Goal: Navigation & Orientation: Find specific page/section

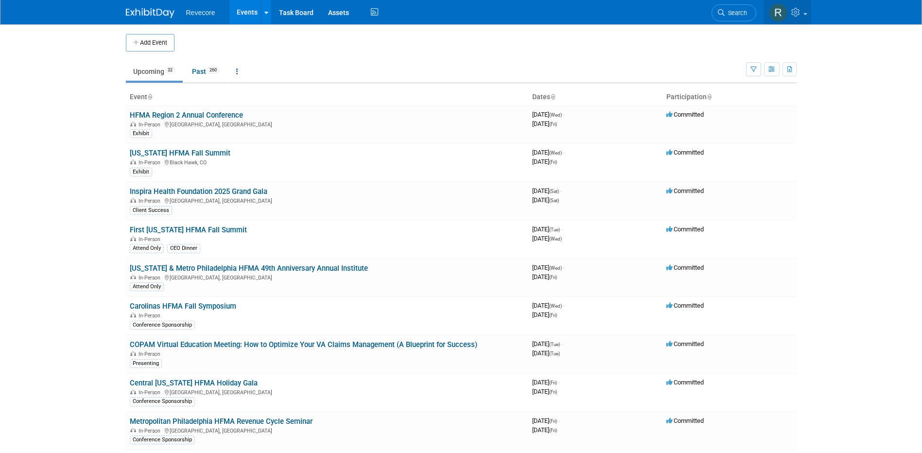
click at [451, 19] on link at bounding box center [788, 12] width 48 height 24
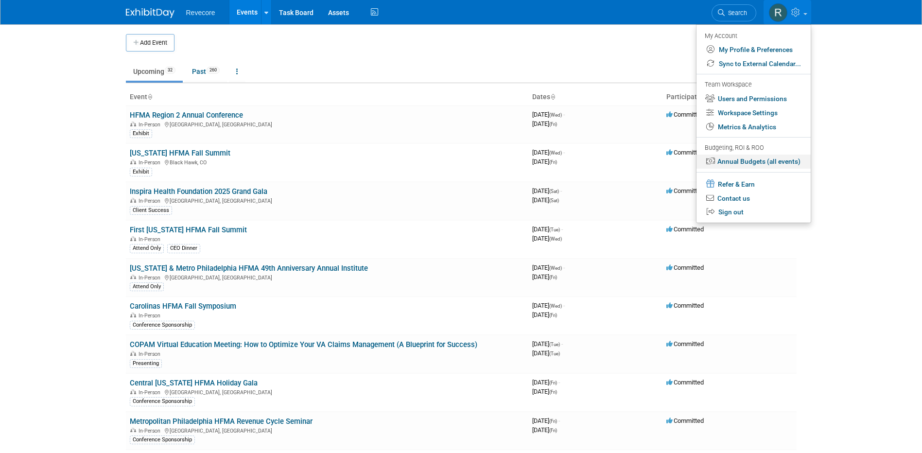
click at [451, 157] on link "Annual Budgets (all events)" at bounding box center [754, 162] width 114 height 14
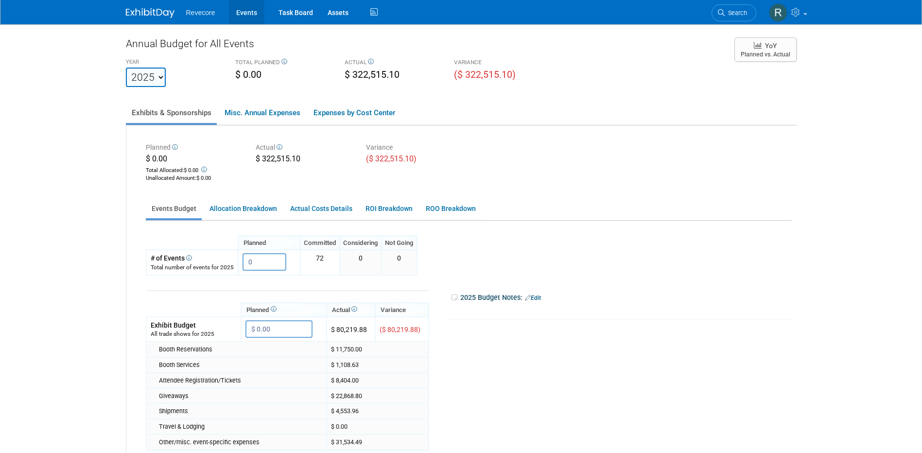
click at [245, 14] on link "Events" at bounding box center [246, 12] width 35 height 24
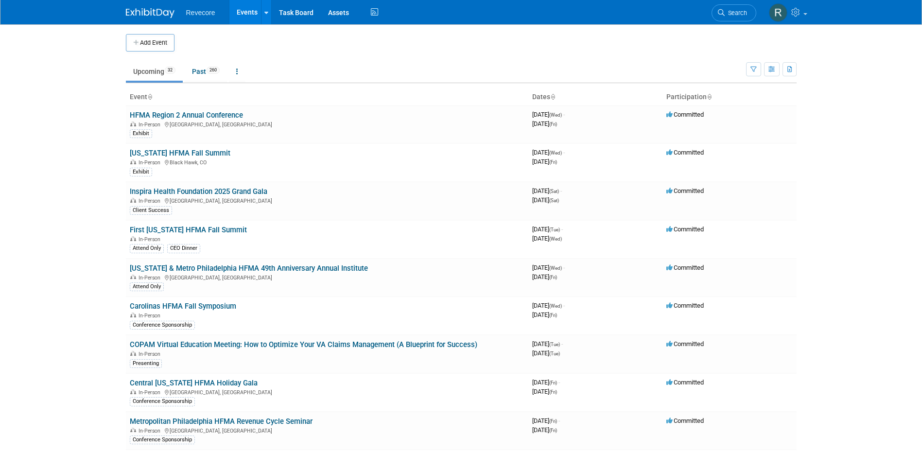
click at [75, 352] on body "Revecore Events Add Event Bulk Upload Events Shareable Event Boards Recently Vi…" at bounding box center [461, 226] width 922 height 453
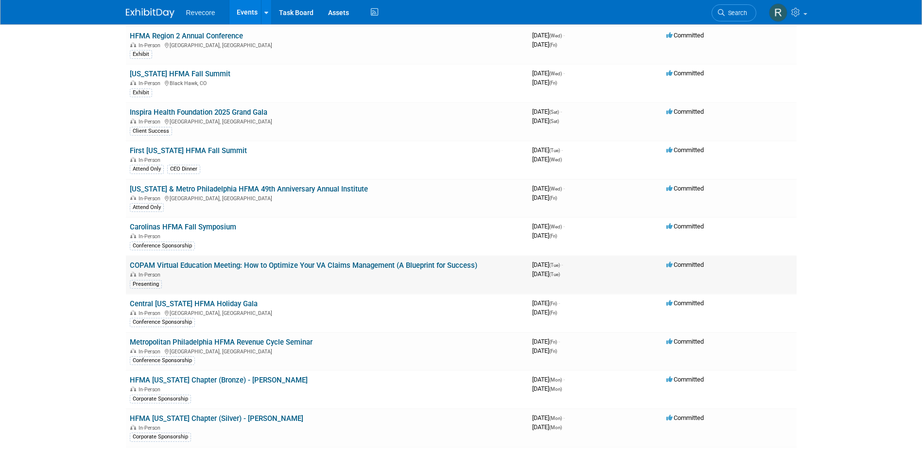
scroll to position [97, 0]
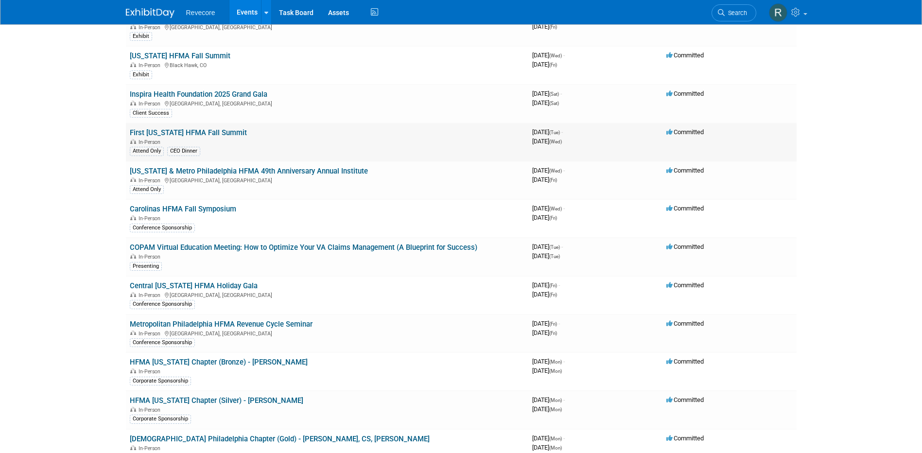
click at [223, 132] on link "First Illinois HFMA Fall Summit" at bounding box center [188, 132] width 117 height 9
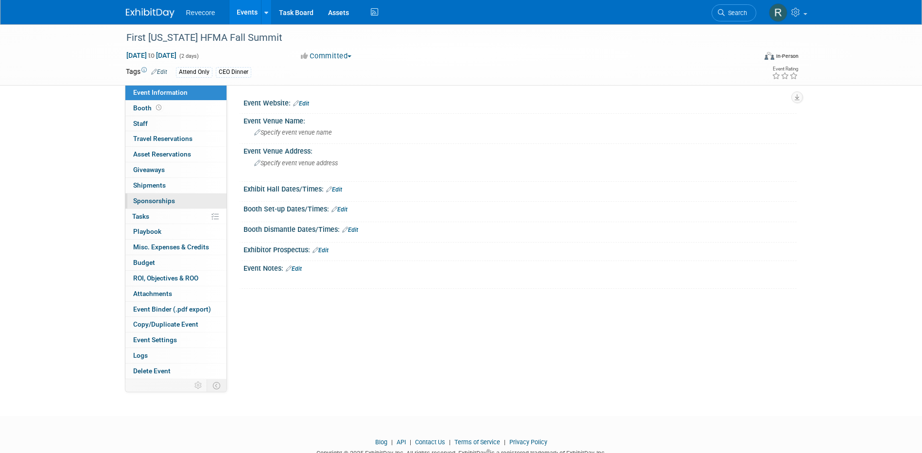
click at [187, 199] on link "0 Sponsorships 0" at bounding box center [175, 200] width 101 height 15
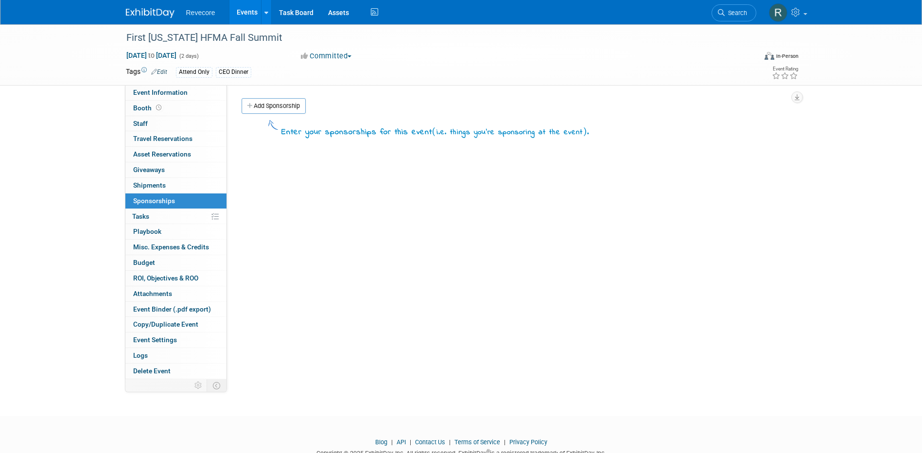
click at [187, 85] on div "First Illinois HFMA Fall Summit Oct 28, 2025 to Oct 29, 2025 (2 days) Oct 28, 2…" at bounding box center [461, 54] width 685 height 61
click at [187, 89] on link "Event Information" at bounding box center [175, 92] width 101 height 15
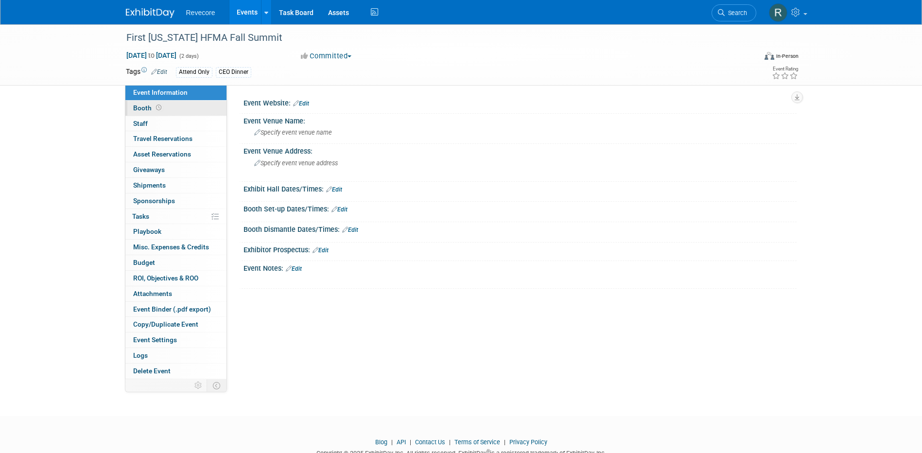
click at [164, 109] on link "Booth" at bounding box center [175, 108] width 101 height 15
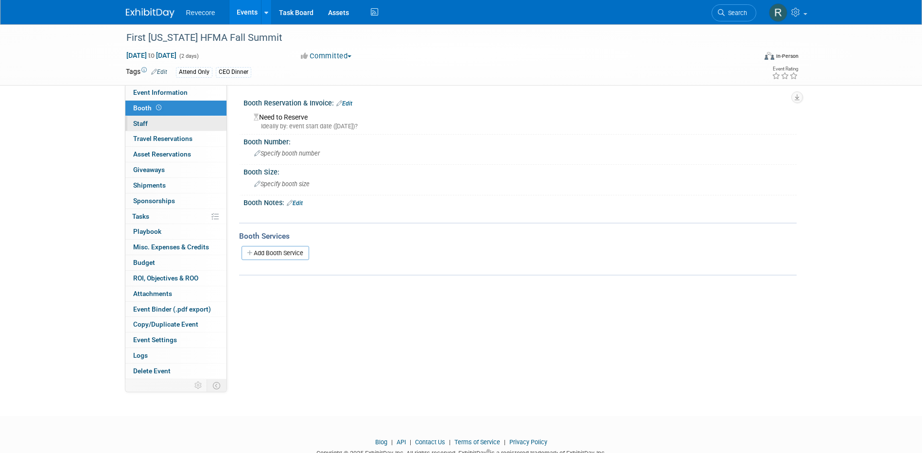
click at [165, 120] on link "0 Staff 0" at bounding box center [175, 123] width 101 height 15
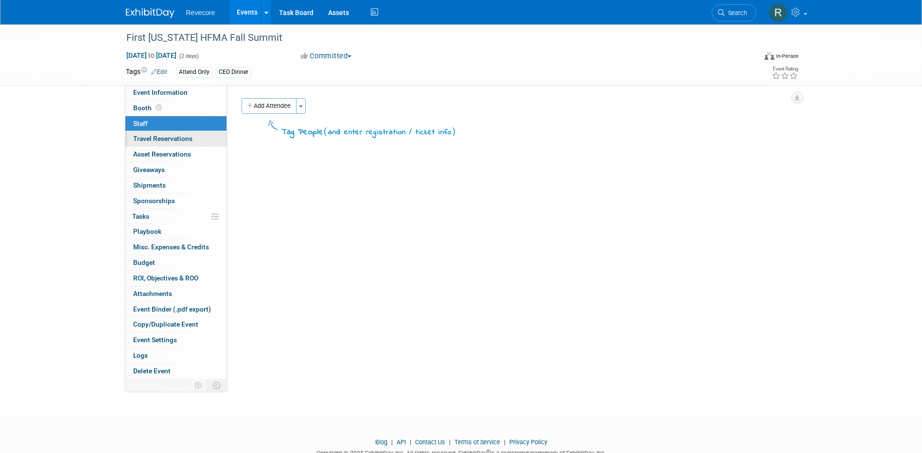
click at [165, 134] on link "0 Travel Reservations 0" at bounding box center [175, 138] width 101 height 15
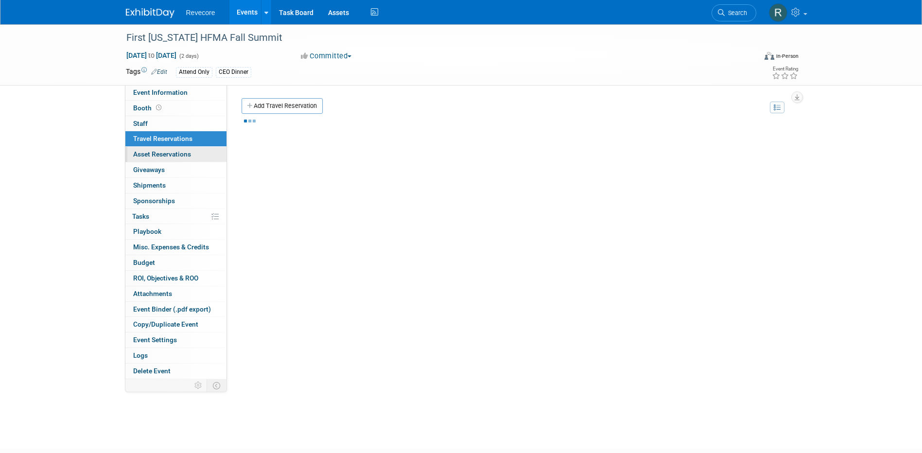
click at [164, 149] on link "0 Asset Reservations 0" at bounding box center [175, 154] width 101 height 15
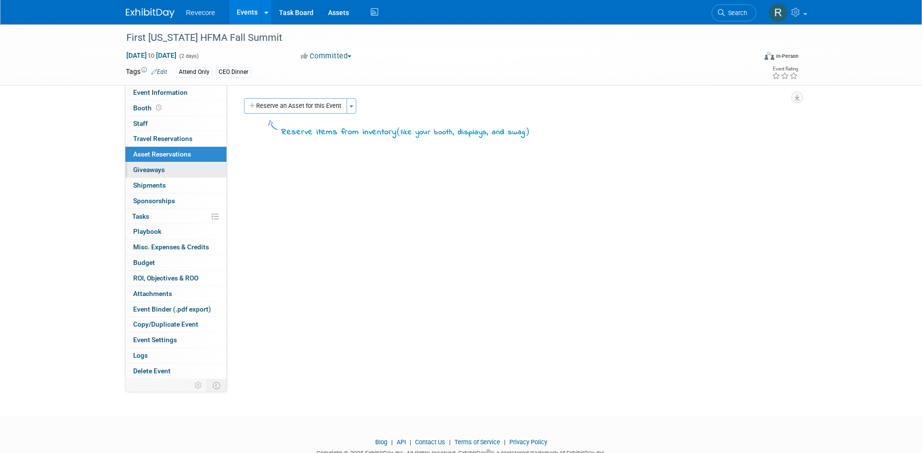
click at [163, 163] on link "0 Giveaways 0" at bounding box center [175, 169] width 101 height 15
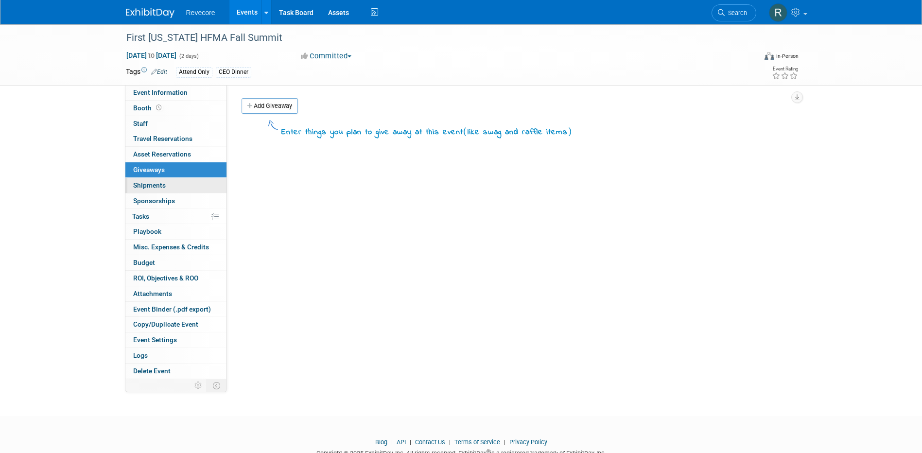
click at [162, 180] on link "0 Shipments 0" at bounding box center [175, 185] width 101 height 15
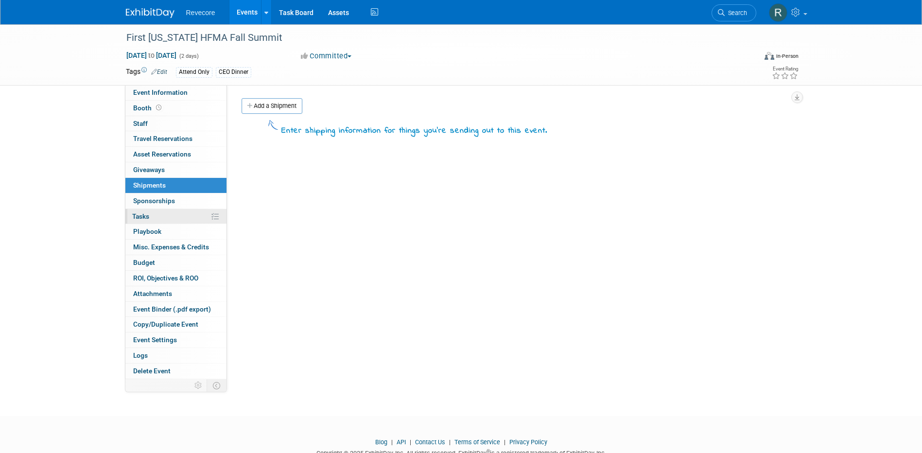
click at [157, 216] on link "0% Tasks 0%" at bounding box center [175, 216] width 101 height 15
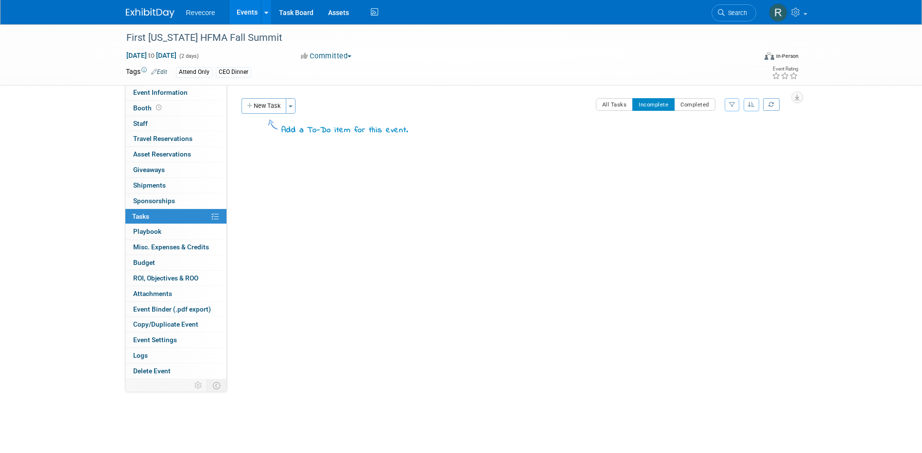
click at [253, 10] on link "Events" at bounding box center [246, 12] width 35 height 24
